Goal: Task Accomplishment & Management: Complete application form

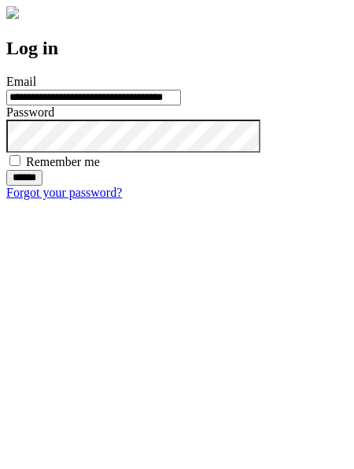
type input "**********"
click at [42, 186] on input "******" at bounding box center [24, 178] width 36 height 16
